Goal: Task Accomplishment & Management: Use online tool/utility

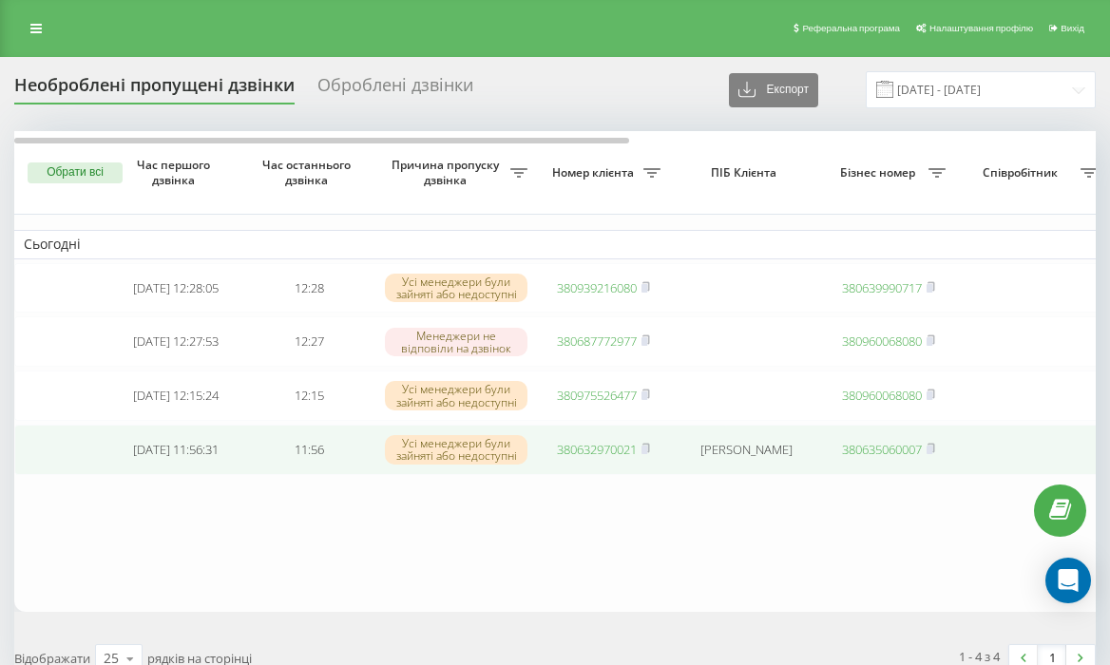
click at [608, 475] on td "380632970021" at bounding box center [603, 450] width 133 height 50
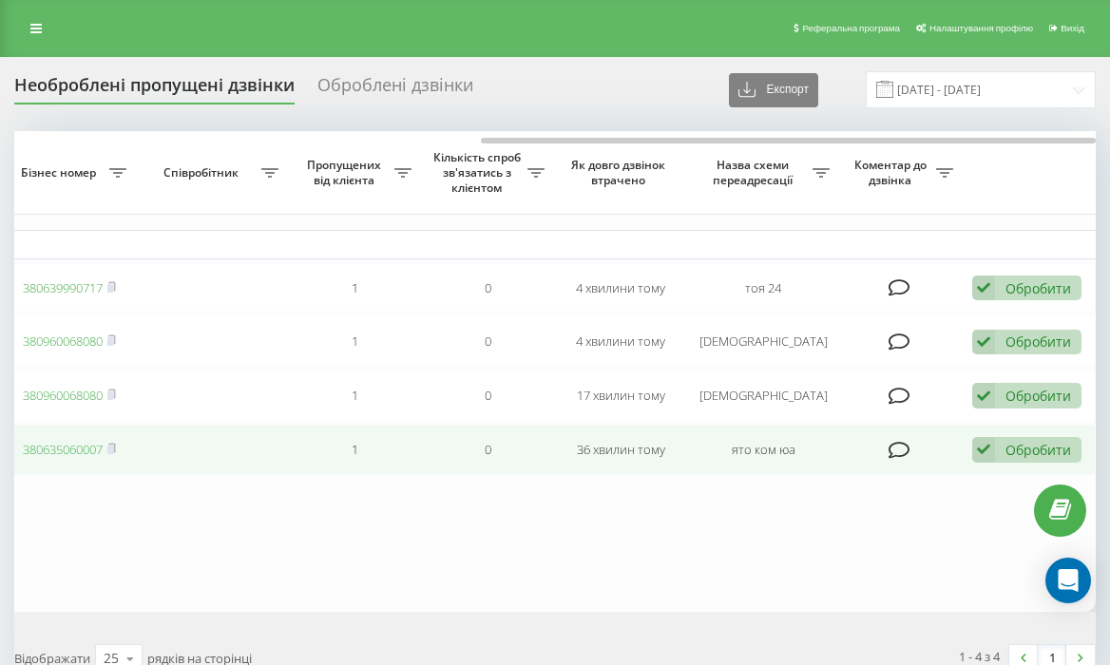
click at [979, 463] on icon at bounding box center [983, 450] width 23 height 26
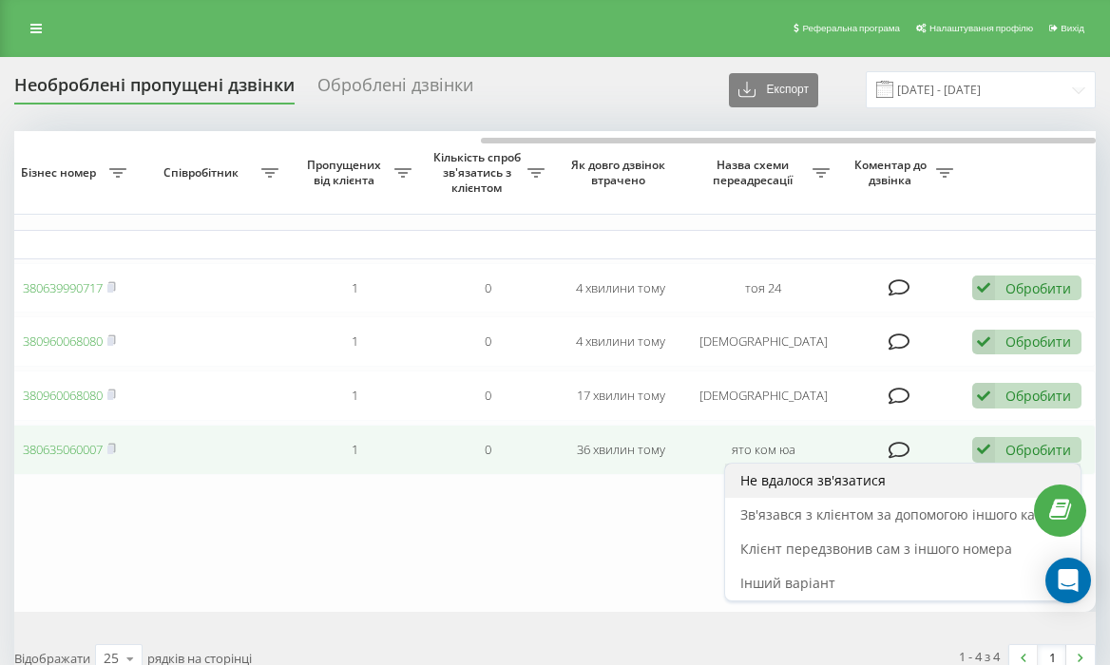
click at [967, 474] on div "Не вдалося зв'язатися" at bounding box center [902, 481] width 355 height 34
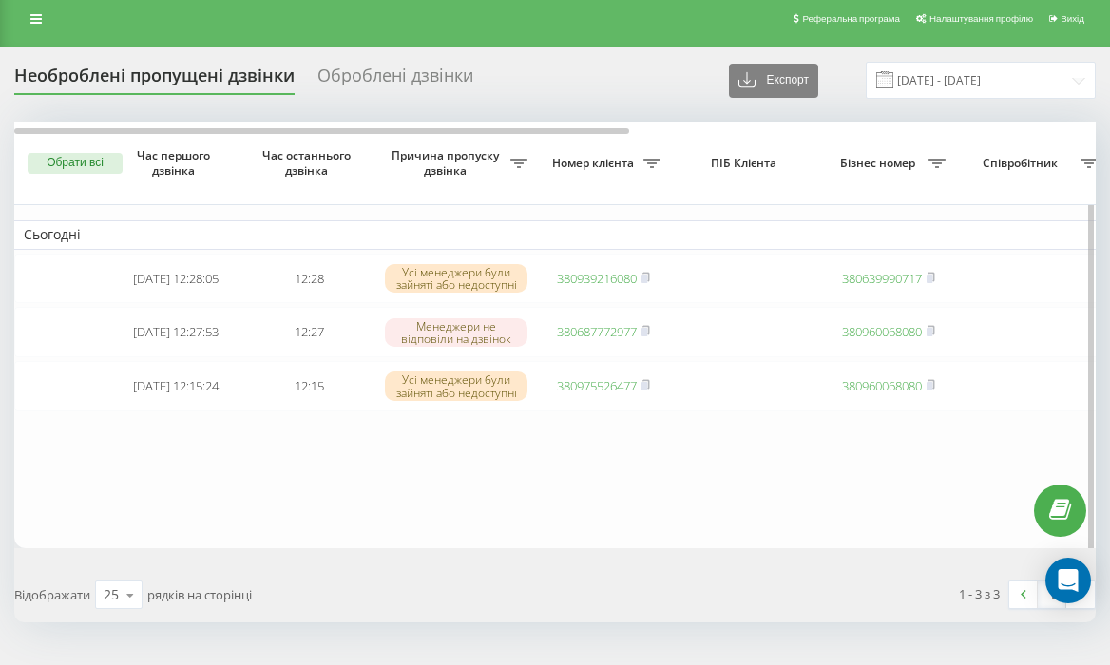
scroll to position [9, 0]
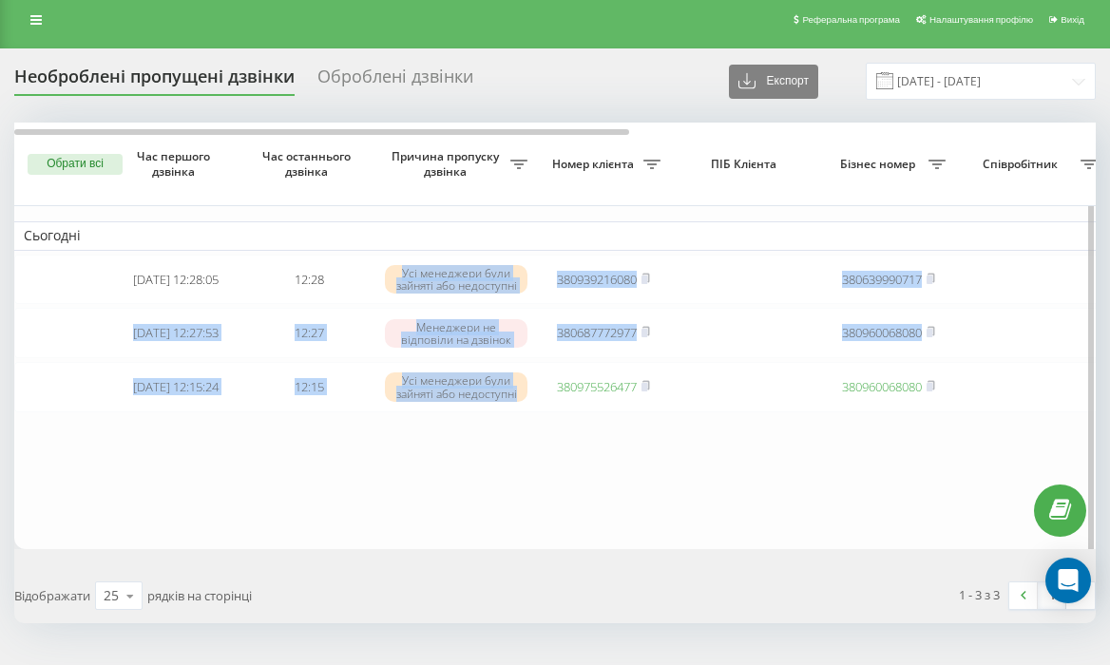
drag, startPoint x: 383, startPoint y: 258, endPoint x: 529, endPoint y: 435, distance: 229.5
click at [529, 435] on table "Сьогодні 2025-09-19 12:28:05 12:28 Усі менеджери були зайняті або недоступні 38…" at bounding box center [964, 336] width 1901 height 427
click at [529, 434] on table "Сьогодні 2025-09-19 12:28:05 12:28 Усі менеджери були зайняті або недоступні 38…" at bounding box center [964, 336] width 1901 height 427
drag, startPoint x: 120, startPoint y: 258, endPoint x: 536, endPoint y: 456, distance: 460.8
click at [531, 448] on table "Сьогодні 2025-09-19 12:28:05 12:28 Усі менеджери були зайняті або недоступні 38…" at bounding box center [964, 336] width 1901 height 427
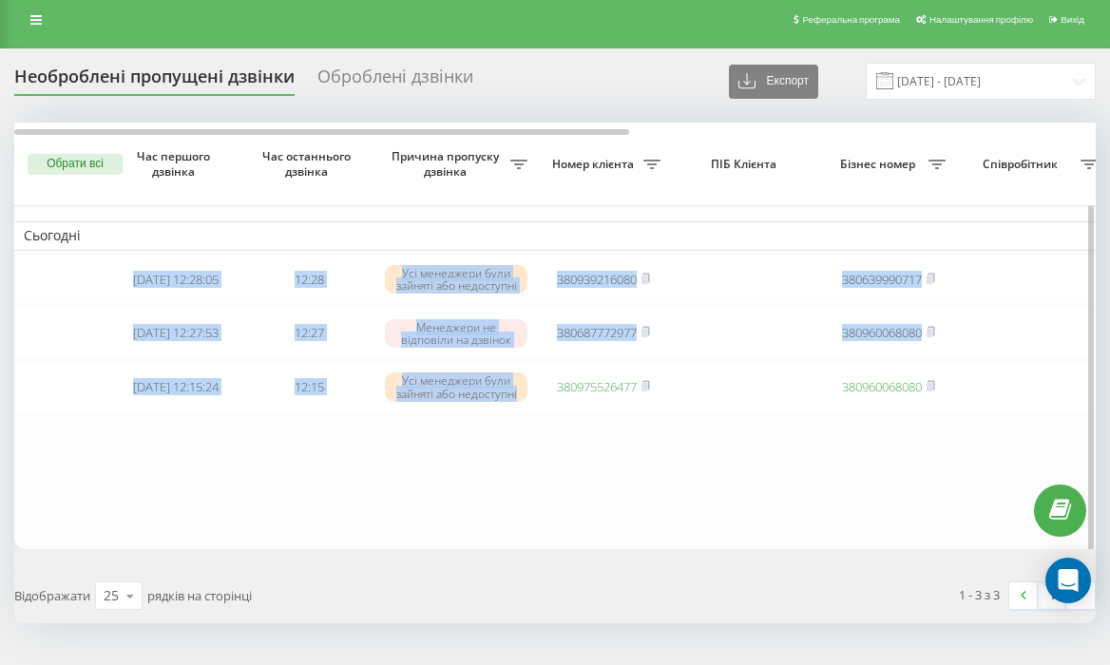
click at [536, 456] on table "Сьогодні 2025-09-19 12:28:05 12:28 Усі менеджери були зайняті або недоступні 38…" at bounding box center [964, 336] width 1901 height 427
drag, startPoint x: 124, startPoint y: 257, endPoint x: 561, endPoint y: 454, distance: 478.9
click at [561, 454] on table "Сьогодні 2025-09-19 12:28:05 12:28 Усі менеджери були зайняті або недоступні 38…" at bounding box center [964, 336] width 1901 height 427
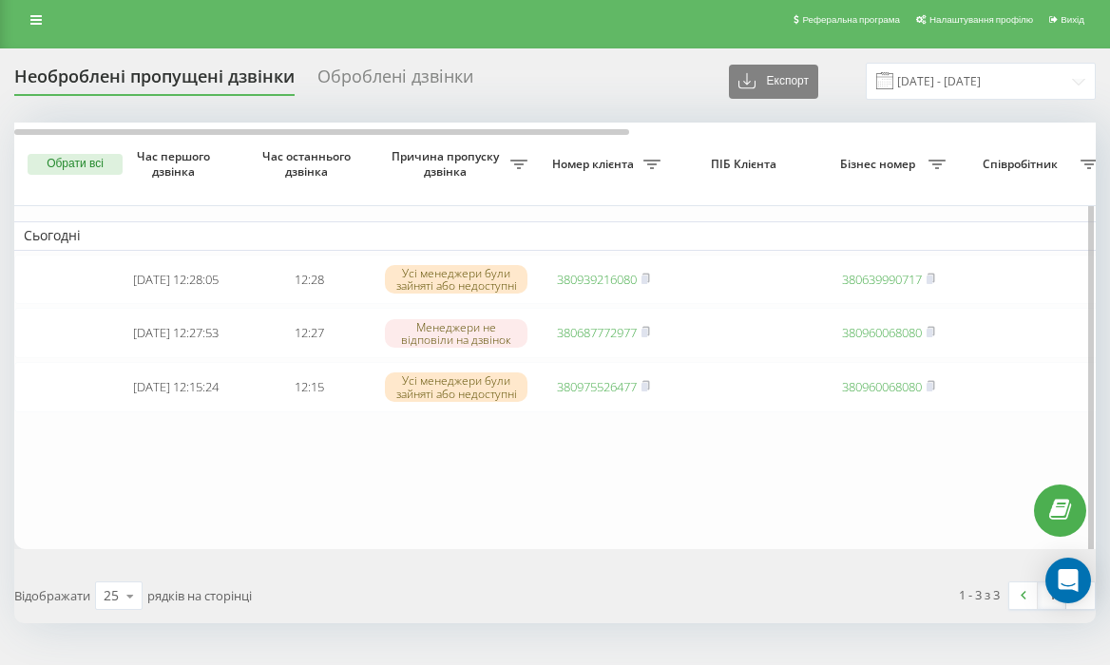
click at [561, 454] on table "Сьогодні 2025-09-19 12:28:05 12:28 Усі менеджери були зайняті або недоступні 38…" at bounding box center [964, 336] width 1901 height 427
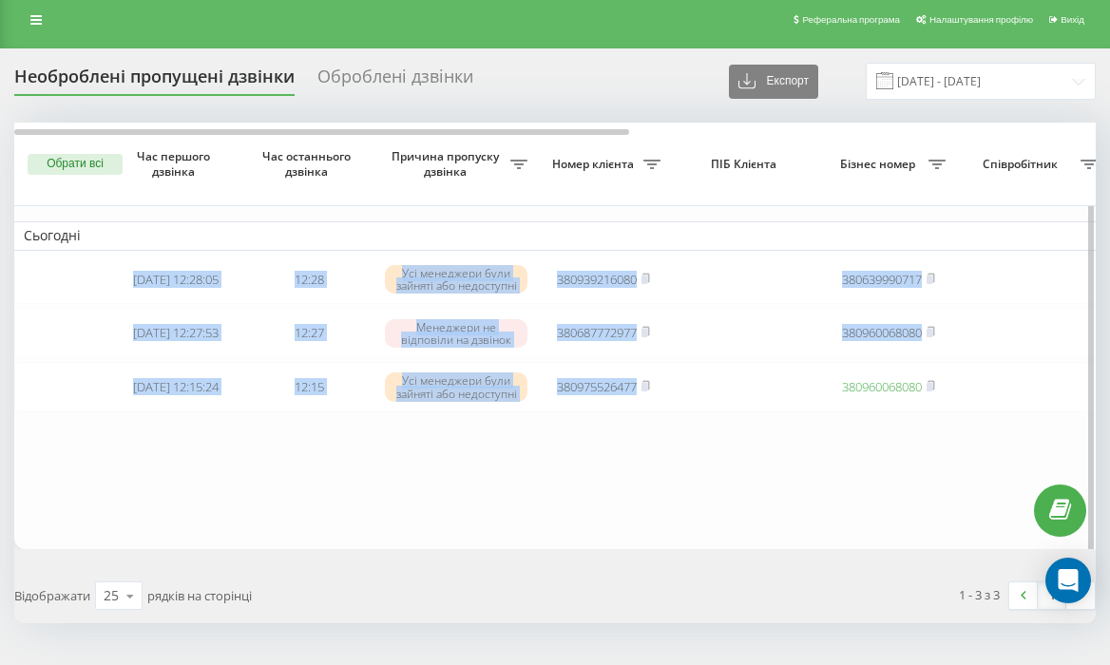
drag, startPoint x: 135, startPoint y: 264, endPoint x: 609, endPoint y: 429, distance: 501.9
click at [606, 427] on table "Сьогодні 2025-09-19 12:28:05 12:28 Усі менеджери були зайняті або недоступні 38…" at bounding box center [964, 336] width 1901 height 427
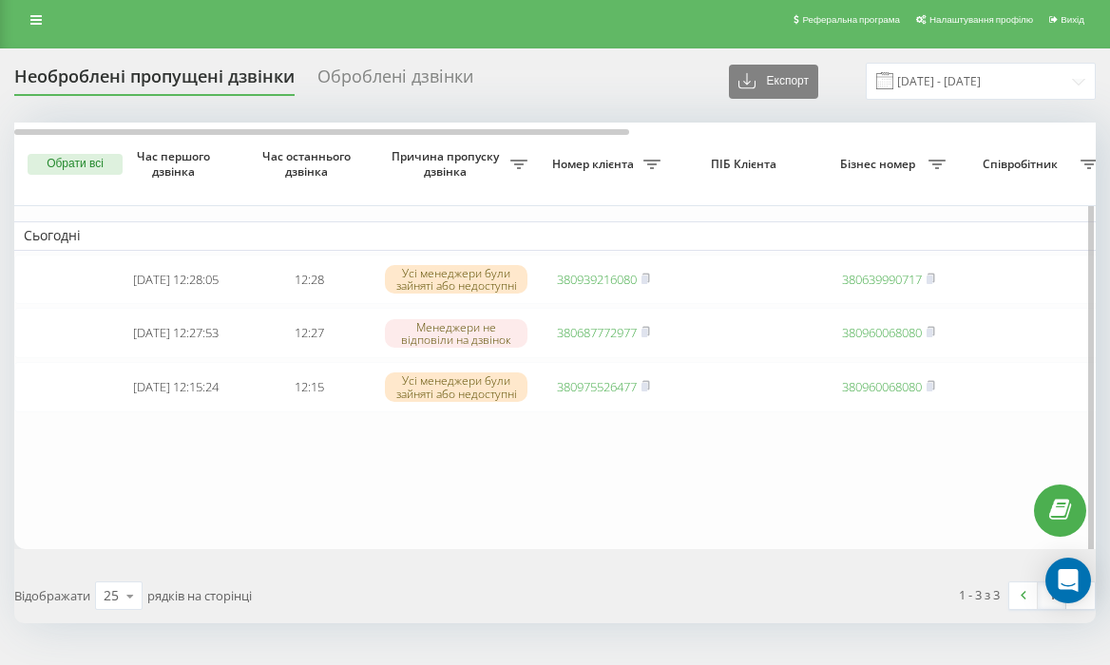
click at [609, 429] on table "Сьогодні 2025-09-19 12:28:05 12:28 Усі менеджери були зайняті або недоступні 38…" at bounding box center [964, 336] width 1901 height 427
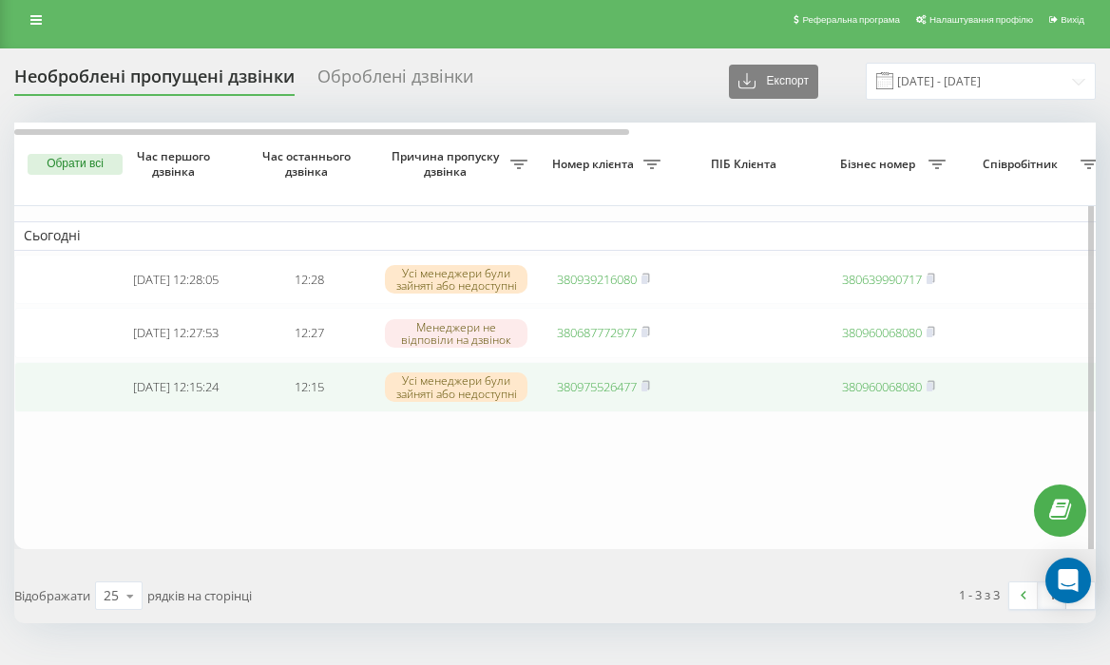
click at [606, 395] on link "380975526477" at bounding box center [597, 386] width 80 height 17
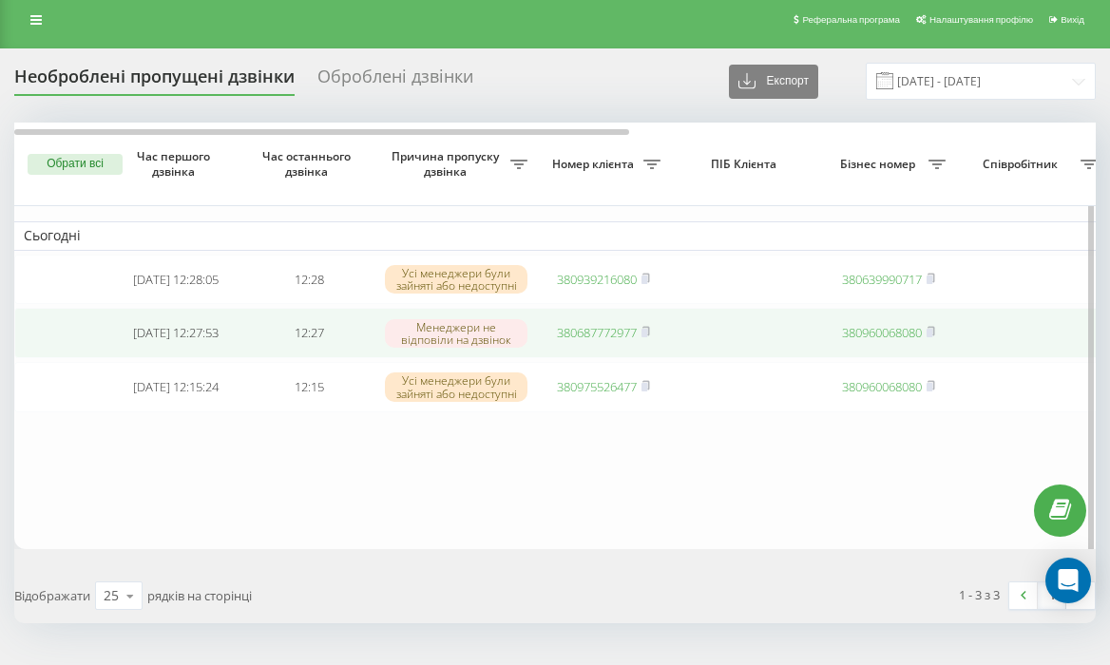
click at [588, 338] on link "380687772977" at bounding box center [597, 332] width 80 height 17
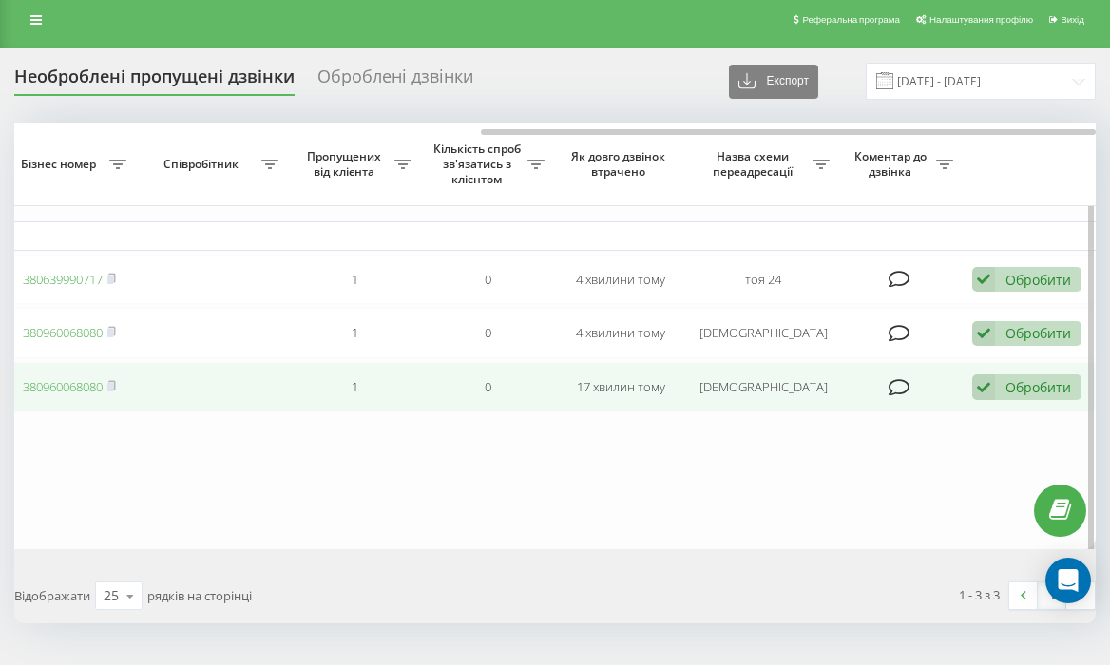
click at [1042, 390] on div "Обробити" at bounding box center [1038, 387] width 66 height 18
click at [1023, 396] on div "Обробити" at bounding box center [1038, 387] width 66 height 18
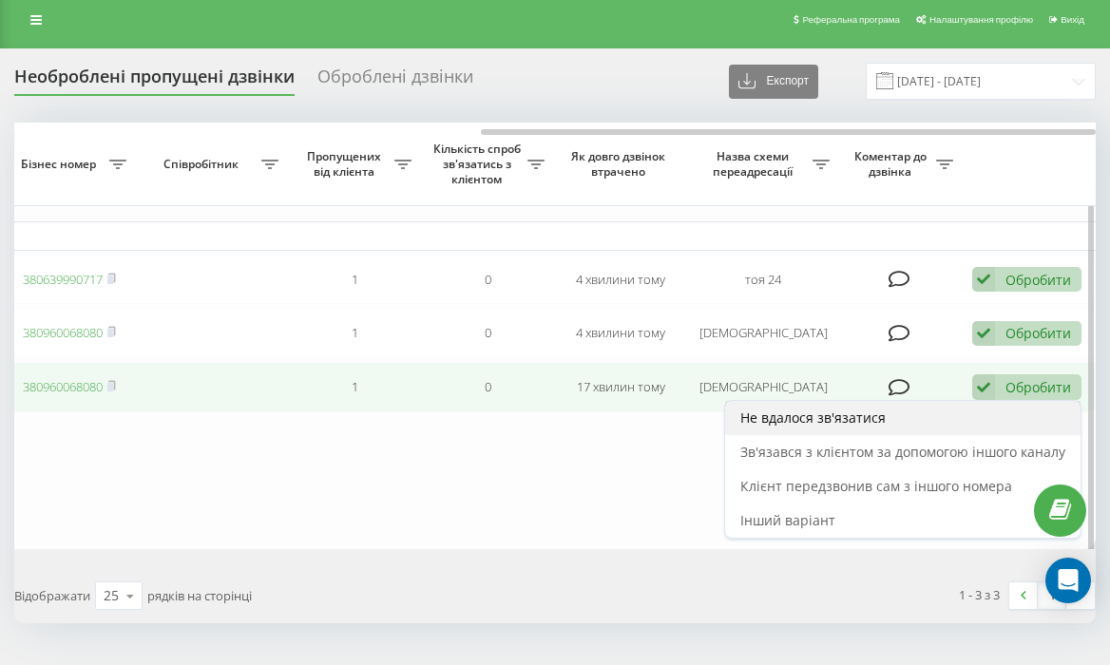
click at [979, 429] on div "Не вдалося зв'язатися" at bounding box center [902, 418] width 355 height 34
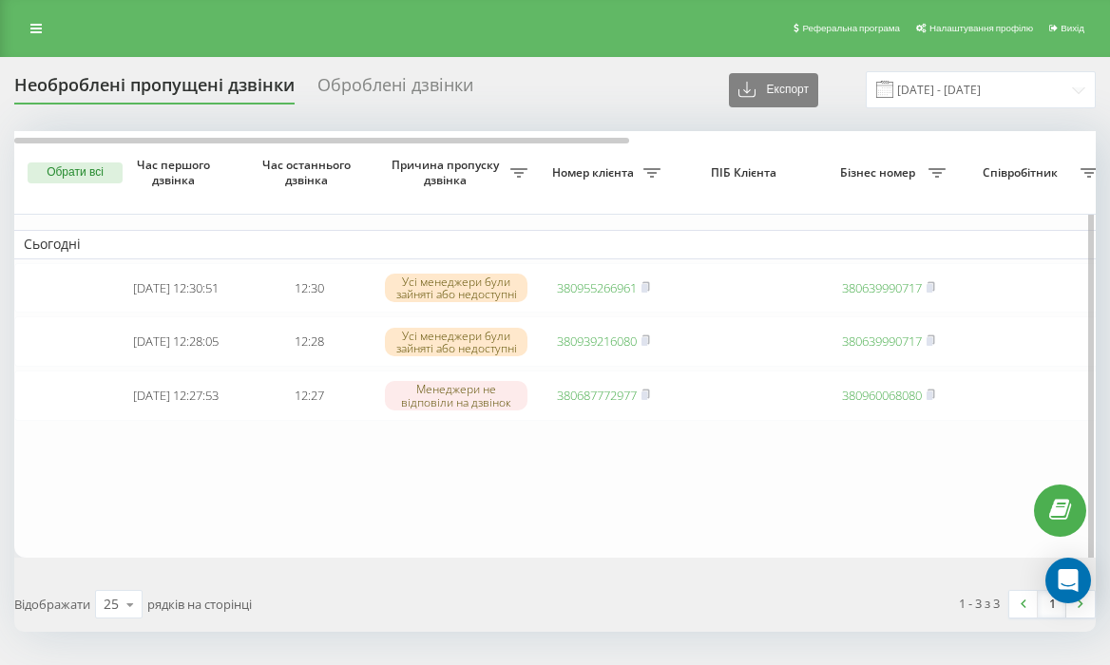
click at [601, 468] on table "Сьогодні 2025-09-19 12:30:51 12:30 Усі менеджери були зайняті або недоступні 38…" at bounding box center [964, 344] width 1901 height 427
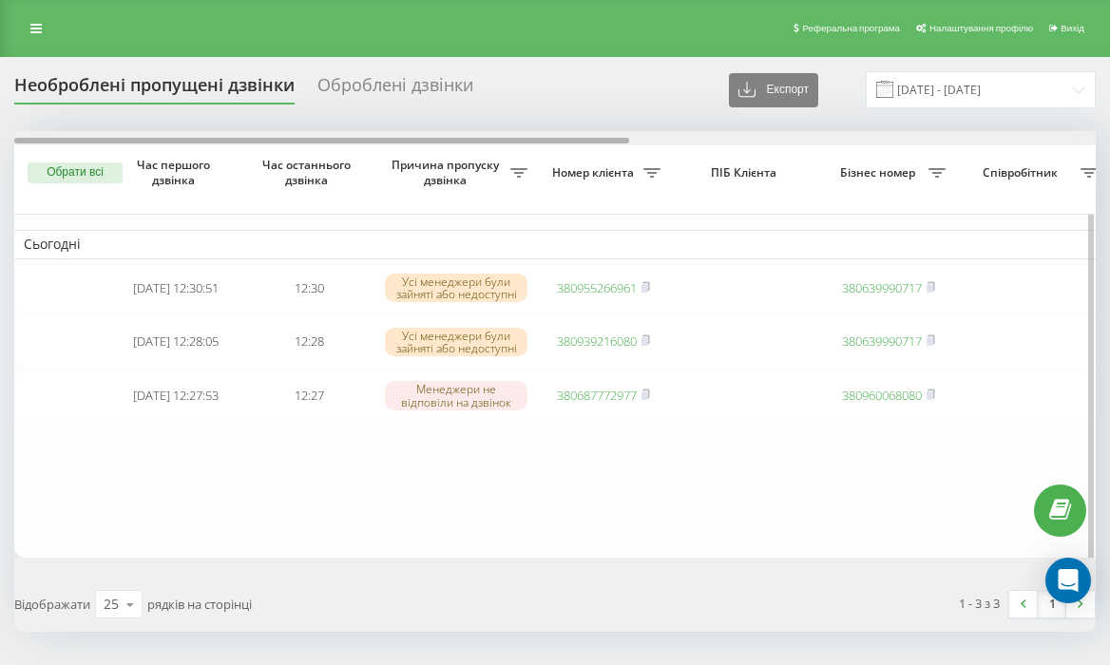
drag, startPoint x: 545, startPoint y: 141, endPoint x: 164, endPoint y: 202, distance: 386.0
click at [164, 202] on div "Обрати всі Час першого дзвінка Час останнього дзвінка Причина пропуску дзвінка …" at bounding box center [554, 344] width 1081 height 427
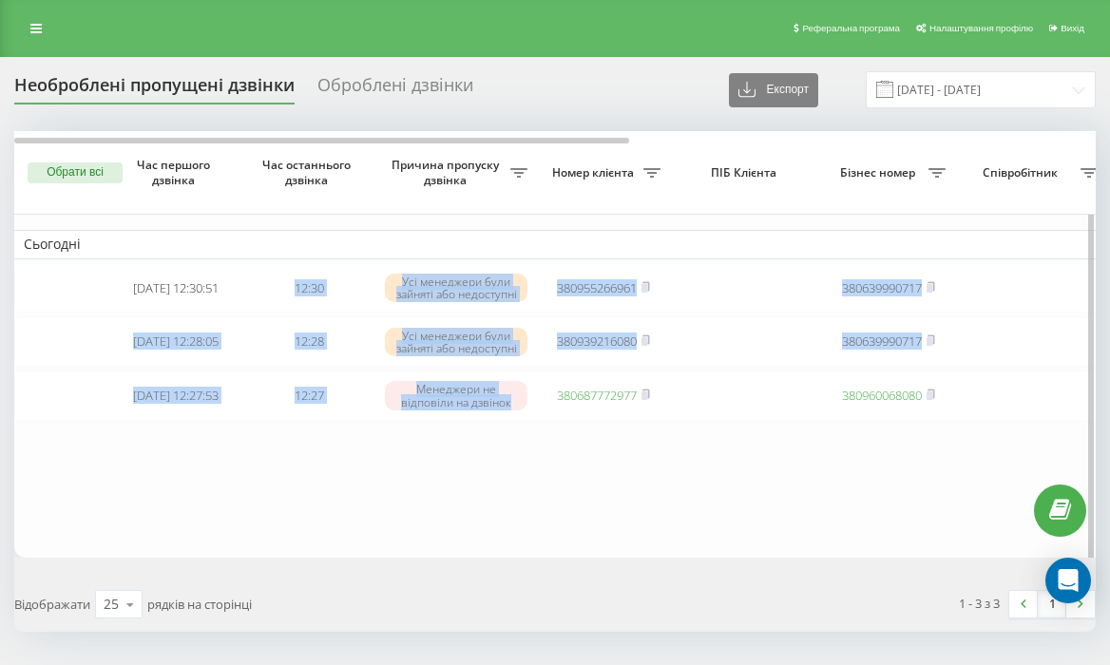
drag, startPoint x: 290, startPoint y: 263, endPoint x: 532, endPoint y: 535, distance: 364.1
click at [532, 536] on table "Сьогодні 2025-09-19 12:30:51 12:30 Усі менеджери були зайняті або недоступні 38…" at bounding box center [964, 344] width 1901 height 427
click at [532, 535] on table "Сьогодні 2025-09-19 12:30:51 12:30 Усі менеджери були зайняті або недоступні 38…" at bounding box center [964, 344] width 1901 height 427
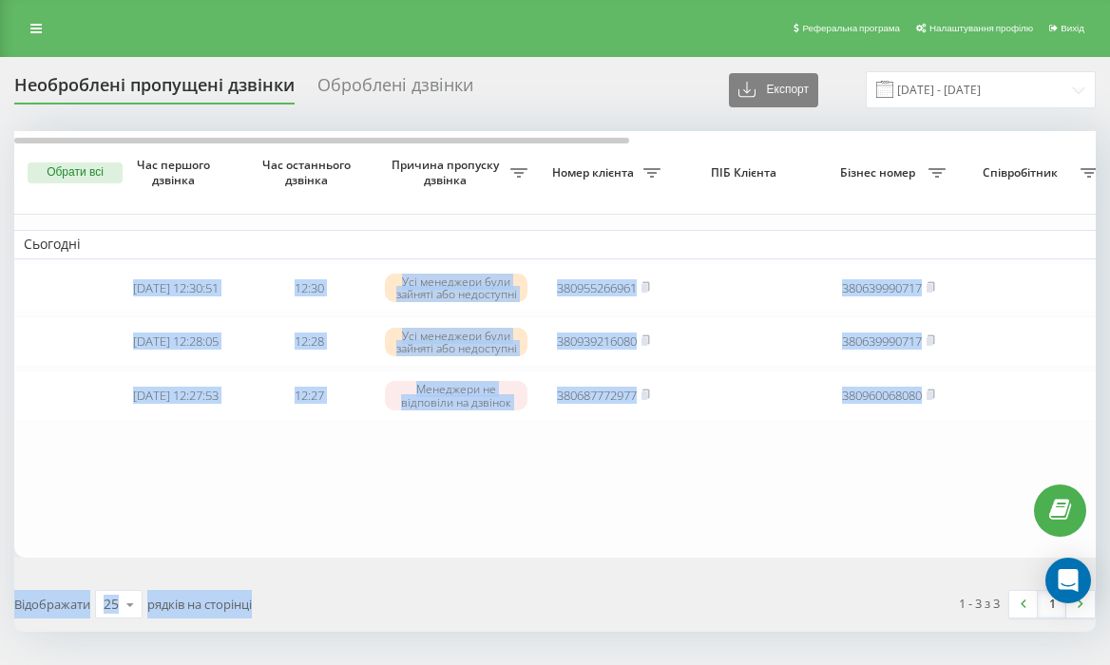
drag, startPoint x: 97, startPoint y: 258, endPoint x: 507, endPoint y: 642, distance: 561.4
click at [507, 642] on div "Необроблені пропущені дзвінки Оброблені дзвінки Експорт .csv .xlsx 19.08.2025 -…" at bounding box center [555, 389] width 1110 height 665
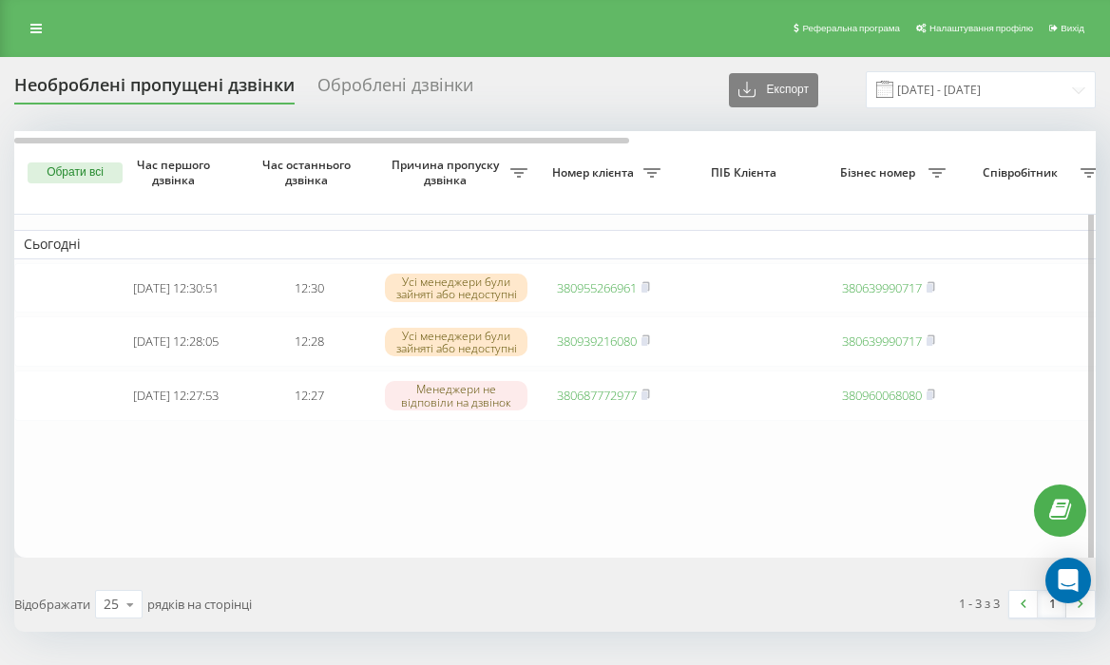
click at [518, 534] on table "Сьогодні 2025-09-19 12:30:51 12:30 Усі менеджери були зайняті або недоступні 38…" at bounding box center [964, 344] width 1901 height 427
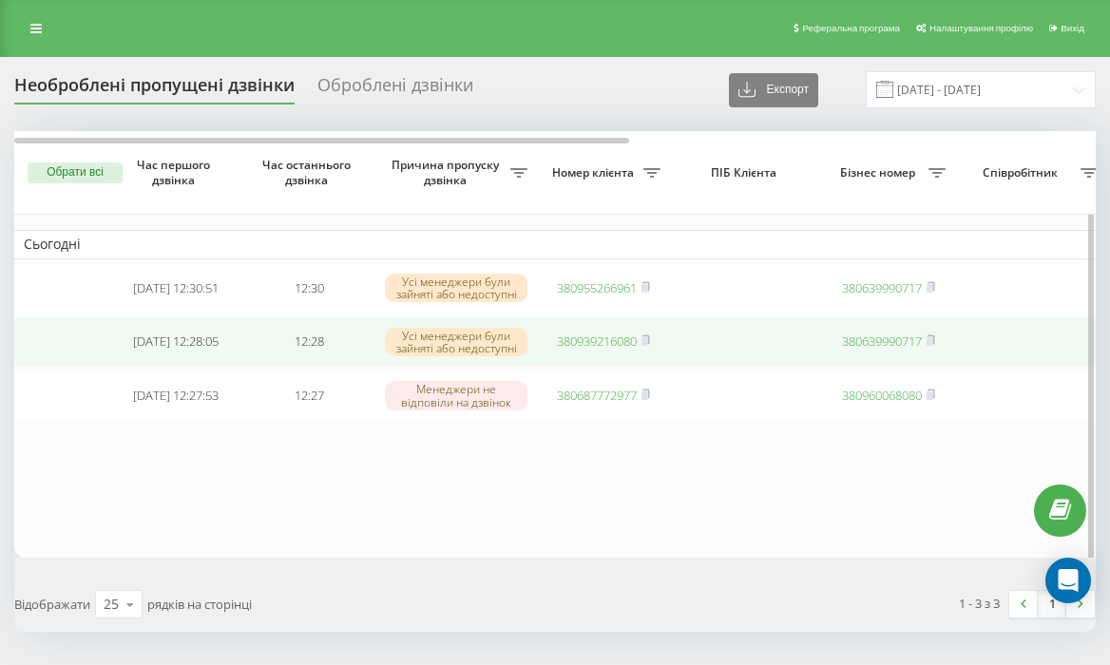
click at [604, 350] on link "380939216080" at bounding box center [597, 341] width 80 height 17
click at [610, 344] on link "380939216080" at bounding box center [597, 341] width 80 height 17
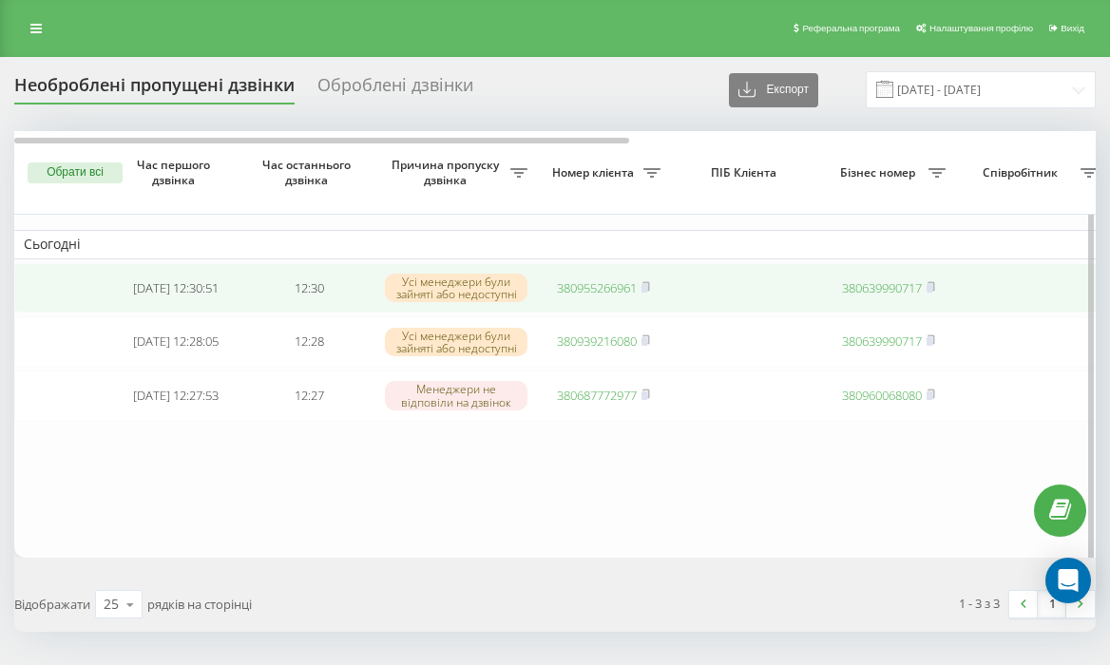
click at [596, 276] on td "380955266961" at bounding box center [603, 288] width 133 height 50
click at [599, 289] on link "380955266961" at bounding box center [597, 287] width 80 height 17
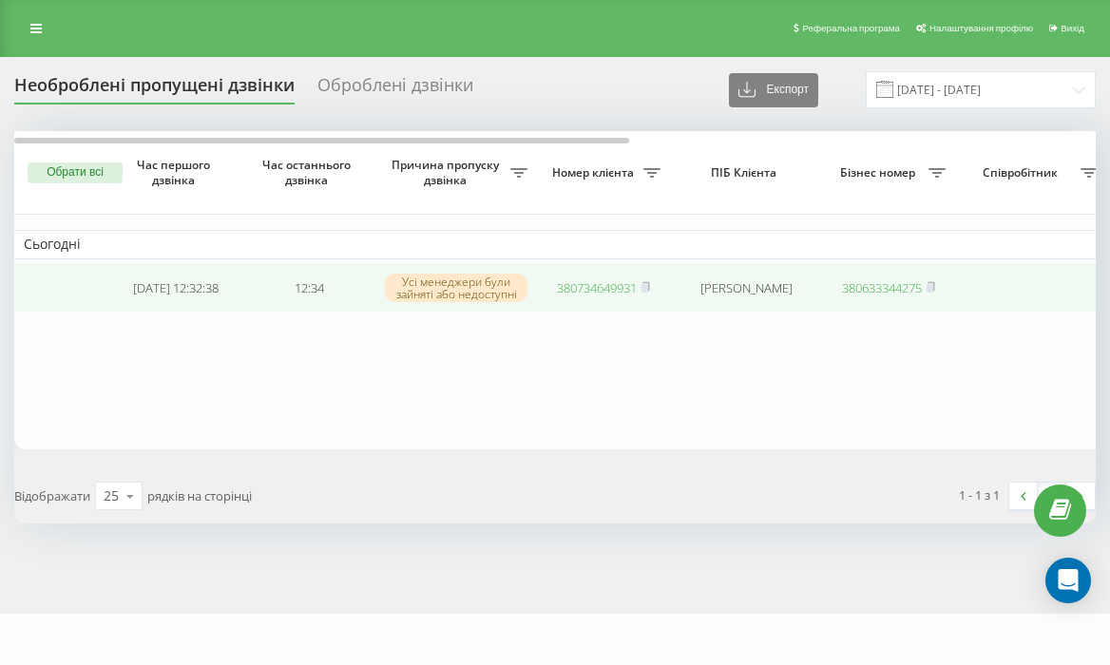
click at [583, 284] on link "380734649931" at bounding box center [597, 287] width 80 height 17
click at [577, 278] on td "380994070544" at bounding box center [603, 288] width 133 height 50
click at [590, 290] on link "380994070544" at bounding box center [597, 287] width 80 height 17
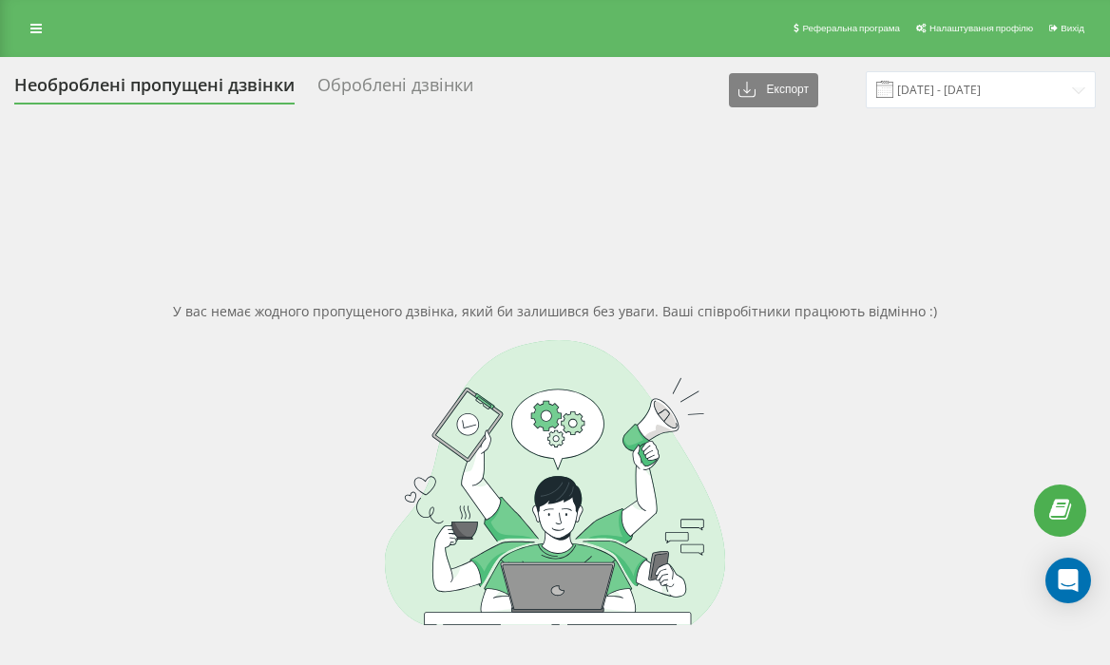
click at [658, 283] on div "У вас немає жодного пропущеного дзвінка, який би залишився без уваги. Ваші спів…" at bounding box center [554, 463] width 1081 height 665
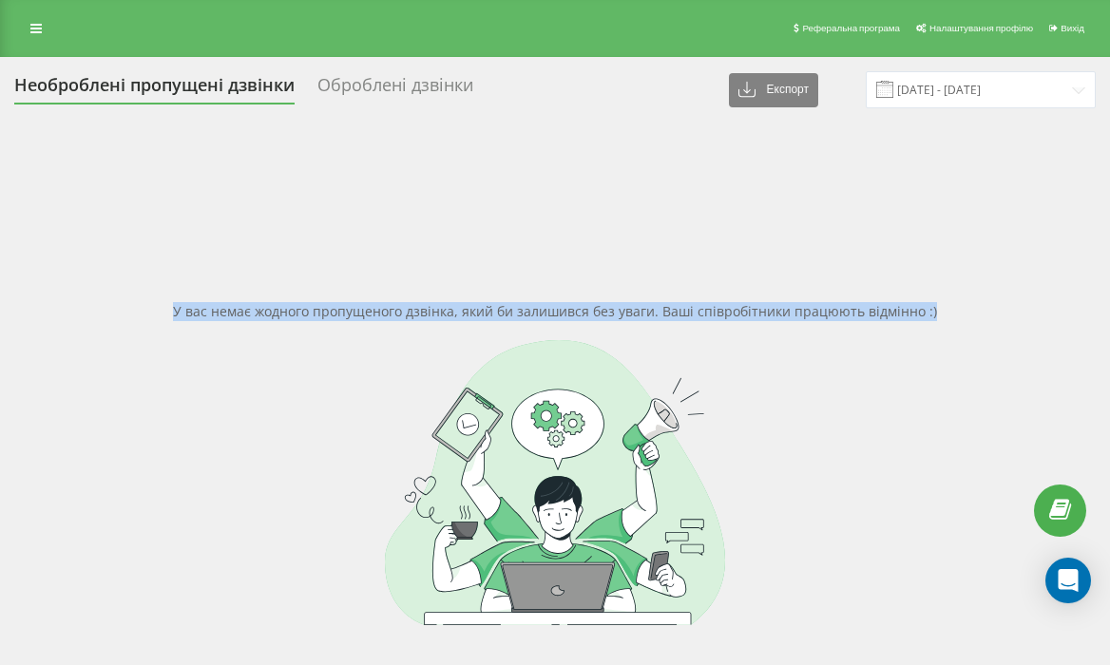
drag, startPoint x: 167, startPoint y: 312, endPoint x: 783, endPoint y: 390, distance: 620.7
click at [783, 390] on div "У вас немає жодного пропущеного дзвінка, який би залишився без уваги. Ваші спів…" at bounding box center [554, 463] width 1081 height 665
click at [783, 390] on div at bounding box center [554, 482] width 1081 height 285
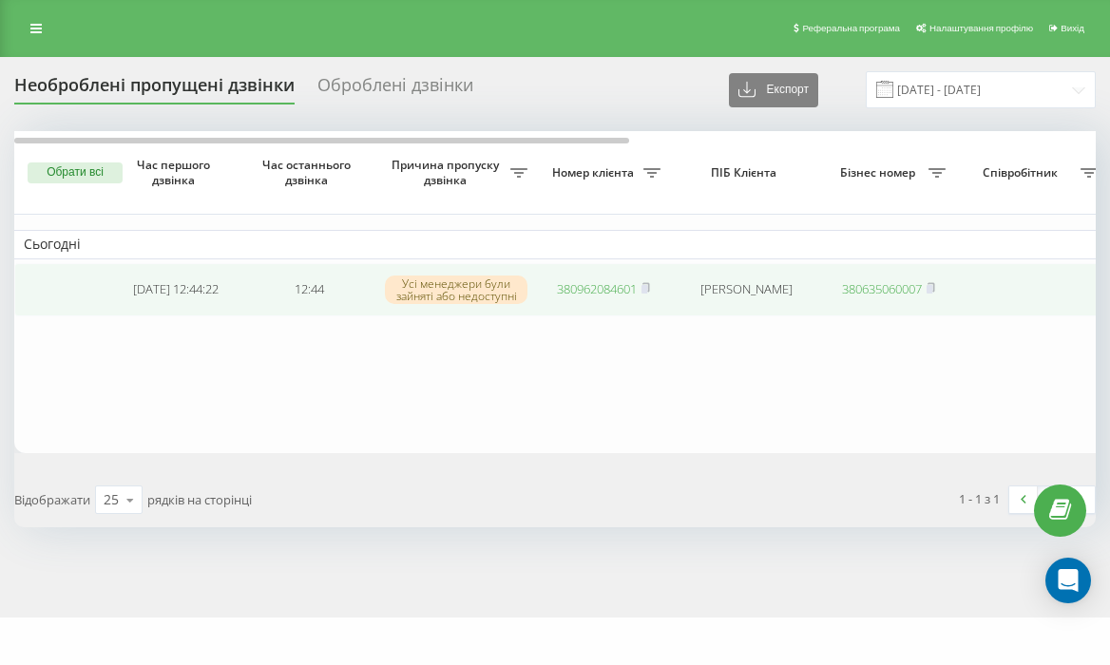
click at [577, 290] on link "380962084601" at bounding box center [597, 288] width 80 height 17
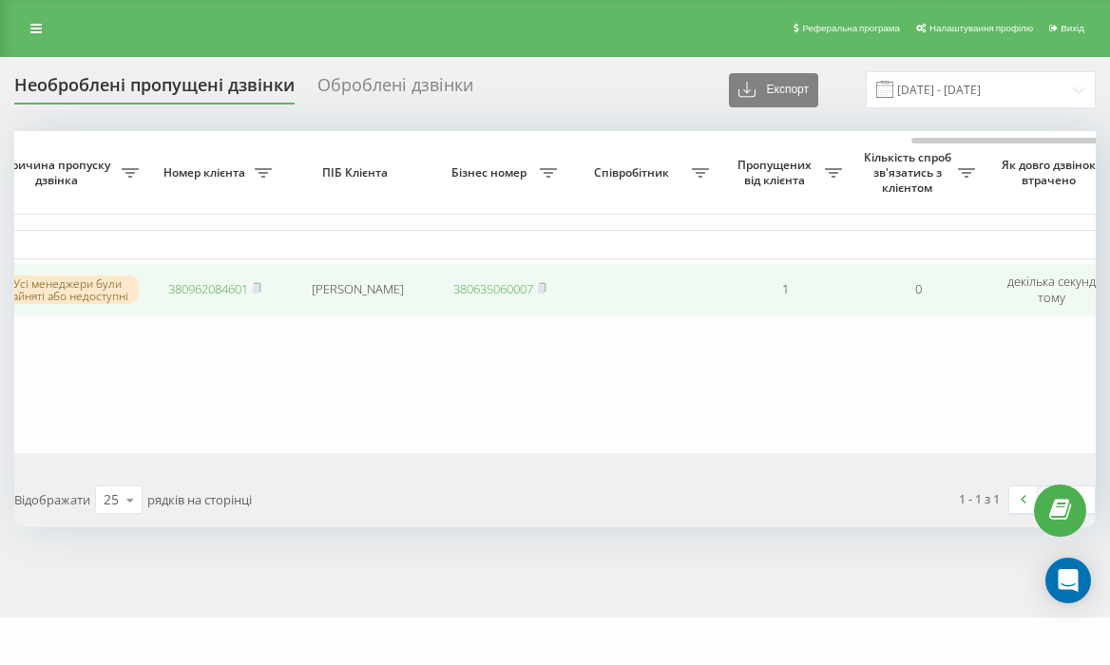
scroll to position [0, 819]
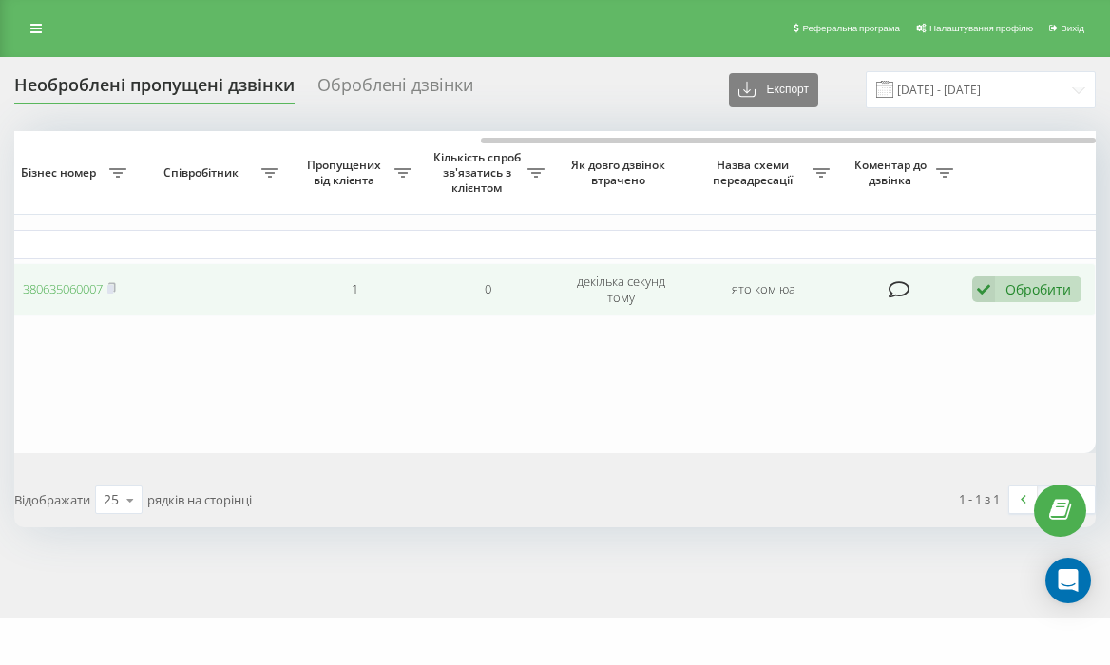
click at [1042, 288] on div "Обробити" at bounding box center [1038, 289] width 66 height 18
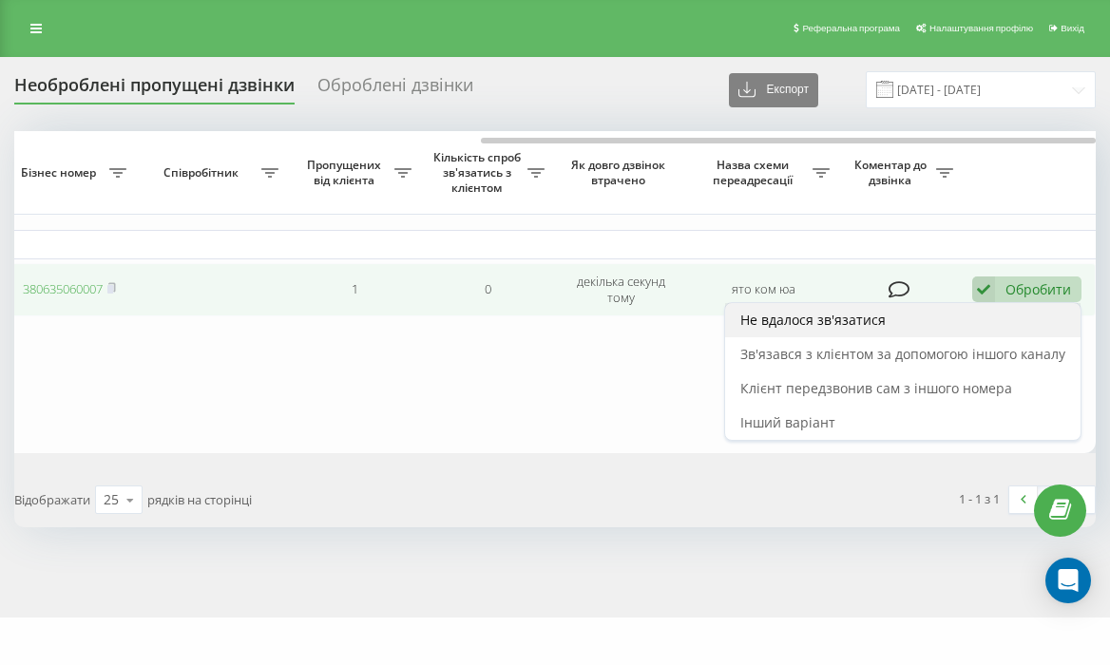
click at [926, 335] on div "Не вдалося зв'язатися" at bounding box center [902, 320] width 355 height 34
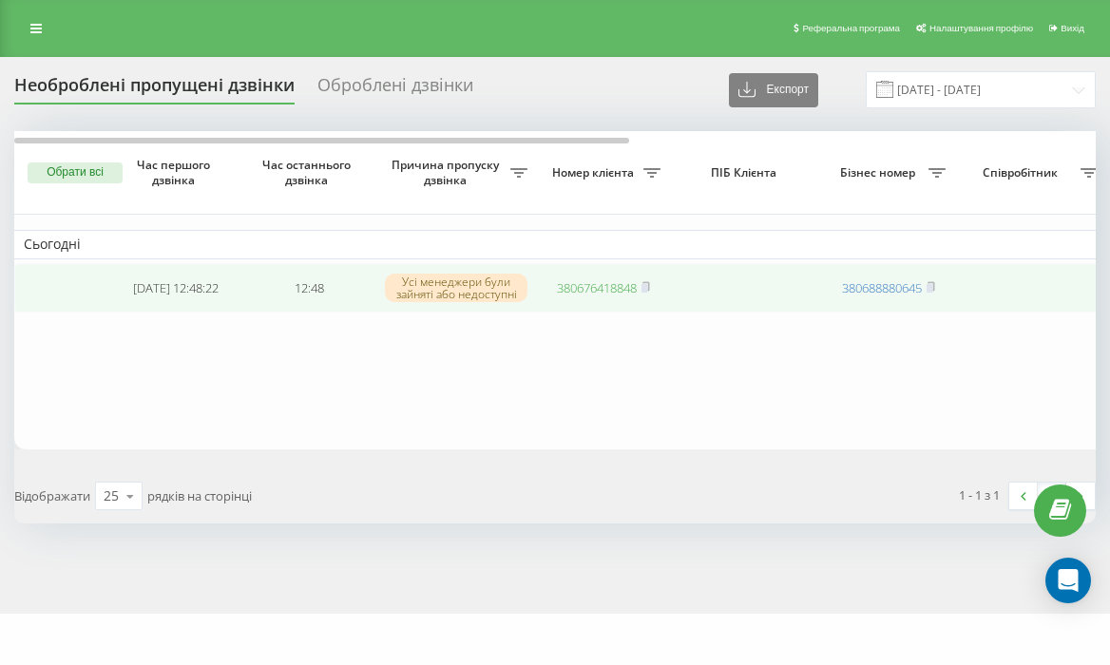
click at [591, 286] on link "380676418848" at bounding box center [597, 287] width 80 height 17
click at [591, 290] on link "380964466030" at bounding box center [597, 287] width 80 height 17
click at [576, 294] on link "380976922382" at bounding box center [597, 287] width 80 height 17
